Goal: Information Seeking & Learning: Learn about a topic

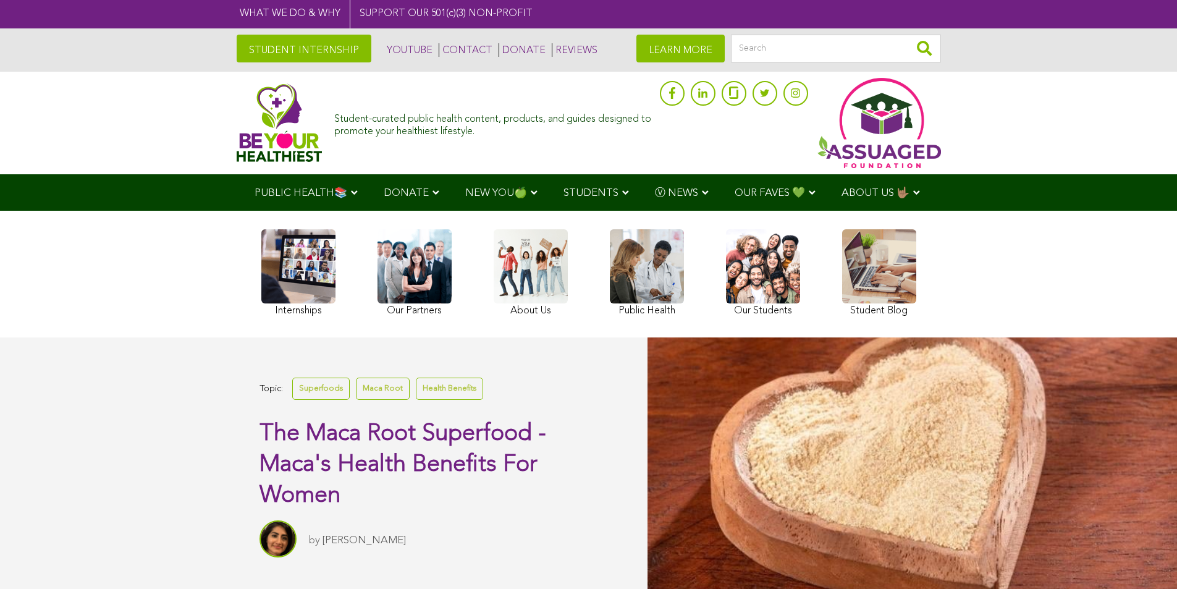
click at [394, 211] on ul "PUBLIC HEALTH📚 YouTube Our Rap Song Immunity Precautions DONATE via Venmo via P…" at bounding box center [588, 192] width 694 height 36
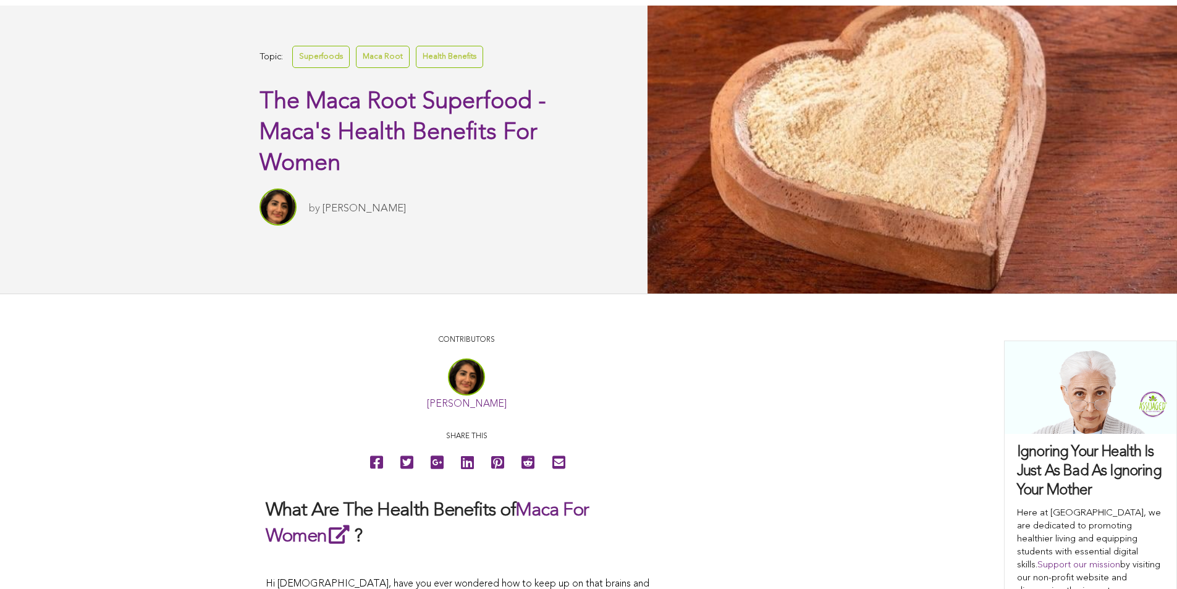
scroll to position [217, 0]
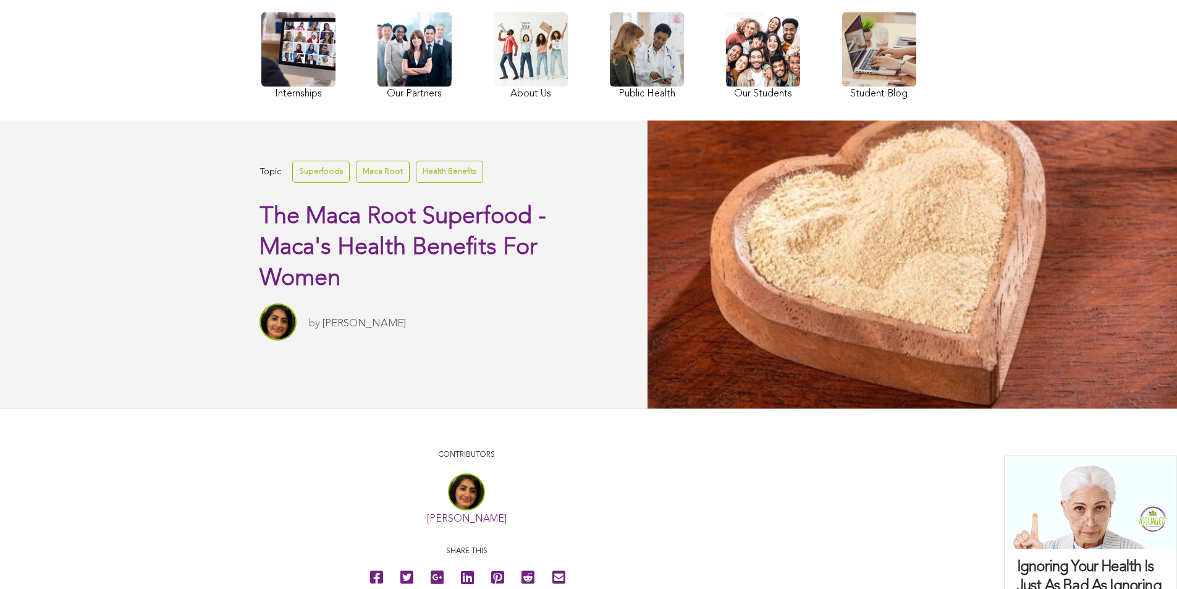
click at [356, 182] on link "Maca Root" at bounding box center [383, 172] width 54 height 22
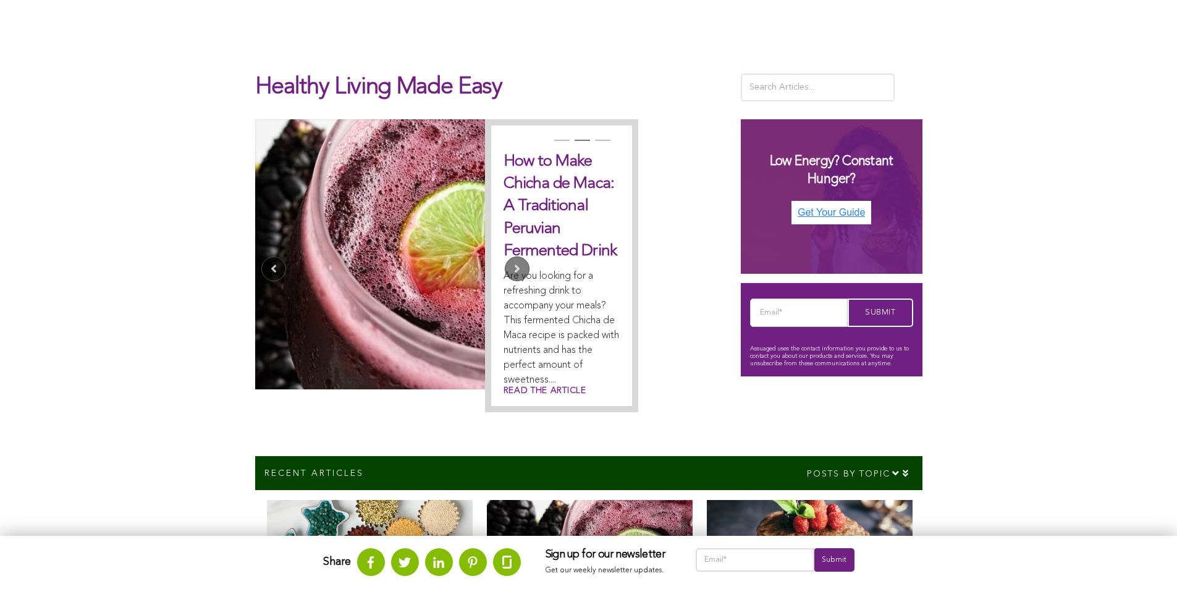
scroll to position [241, 0]
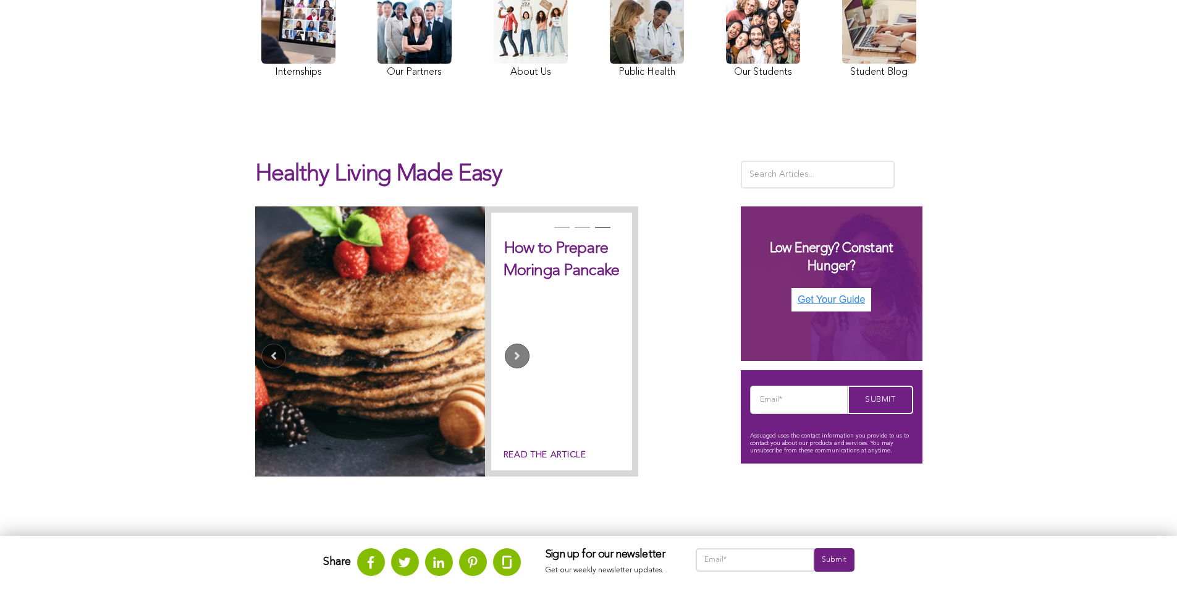
click at [477, 175] on div "Healthy Living Made Easy" at bounding box center [588, 171] width 667 height 69
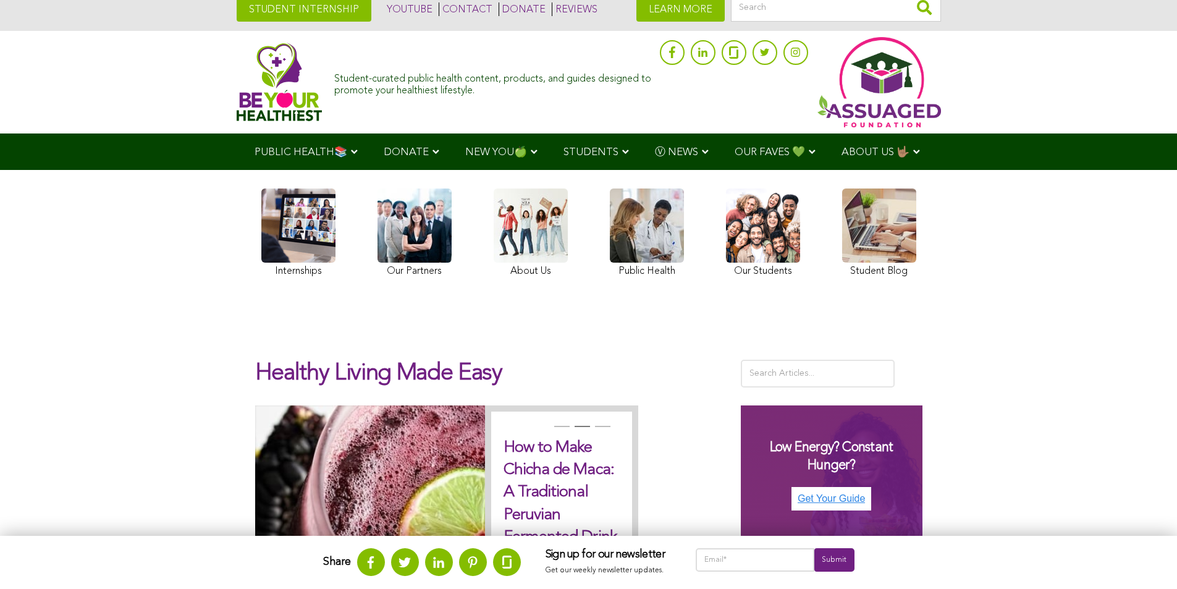
scroll to position [0, 0]
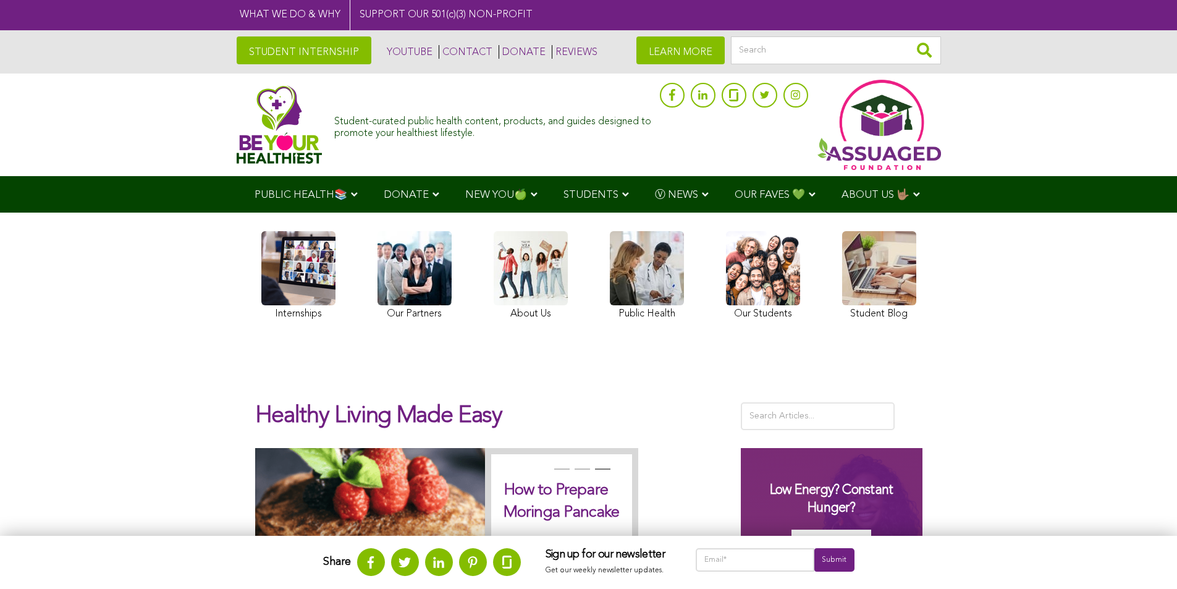
click at [465, 193] on span "NEW YOU🍏" at bounding box center [496, 195] width 62 height 10
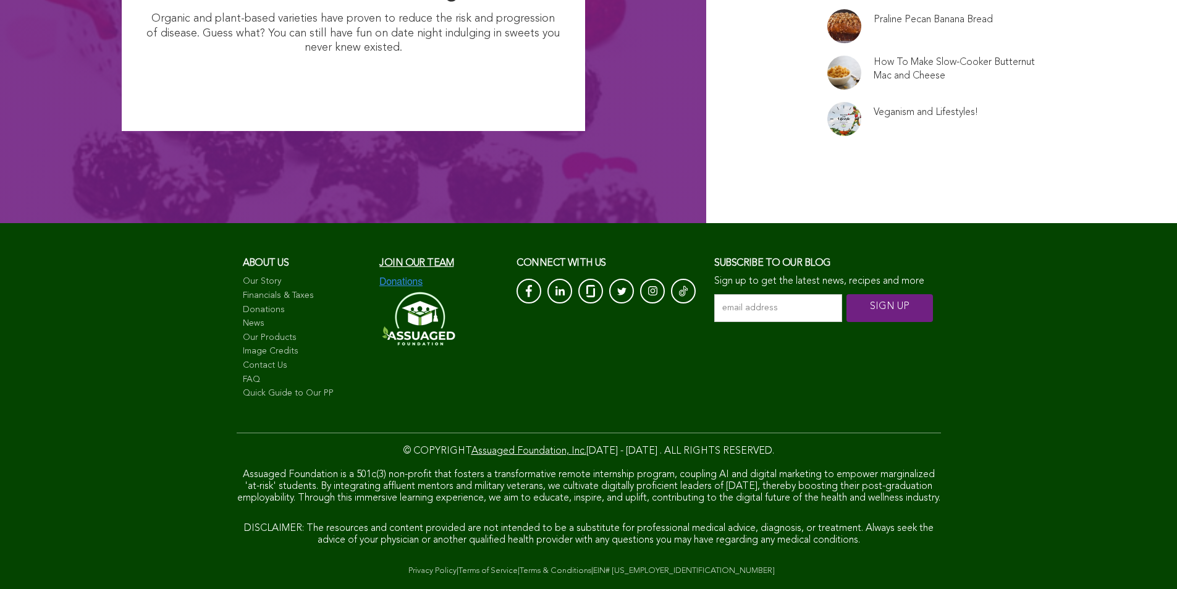
scroll to position [9716, 0]
